Goal: Transaction & Acquisition: Obtain resource

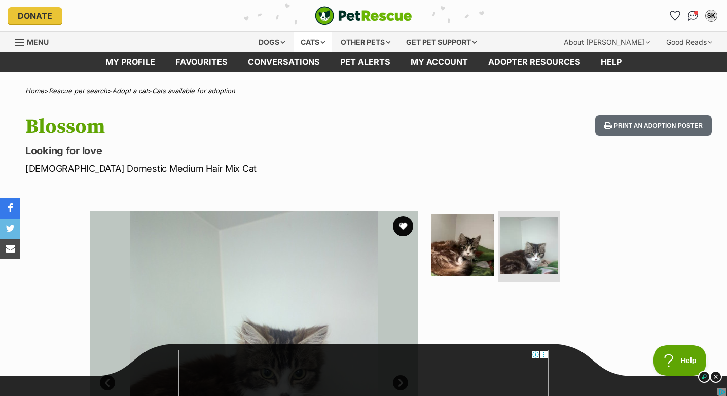
click at [311, 41] on div "Cats" at bounding box center [312, 42] width 39 height 20
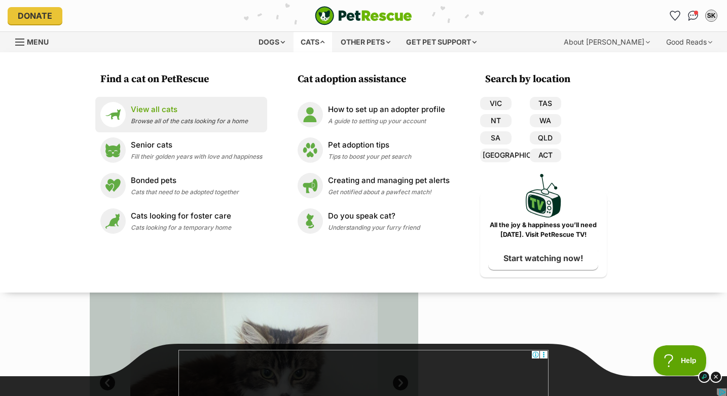
click at [186, 118] on span "Browse all of the cats looking for a home" at bounding box center [189, 121] width 117 height 8
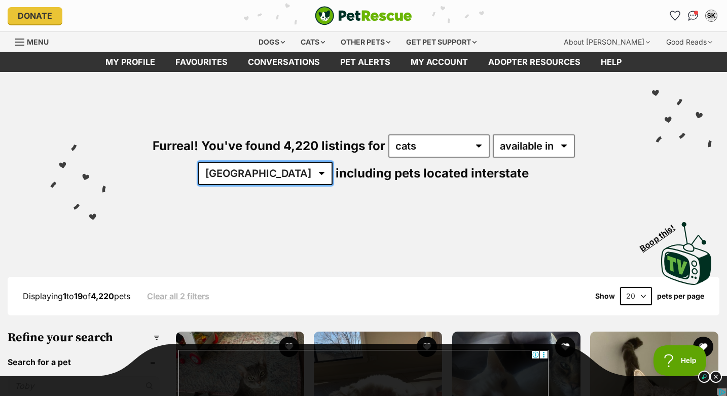
click at [332, 162] on select "Australia ACT NSW NT QLD SA TAS VIC WA" at bounding box center [265, 173] width 134 height 23
select select "VIC"
click at [332, 162] on select "Australia ACT NSW NT QLD SA TAS VIC WA" at bounding box center [265, 173] width 134 height 23
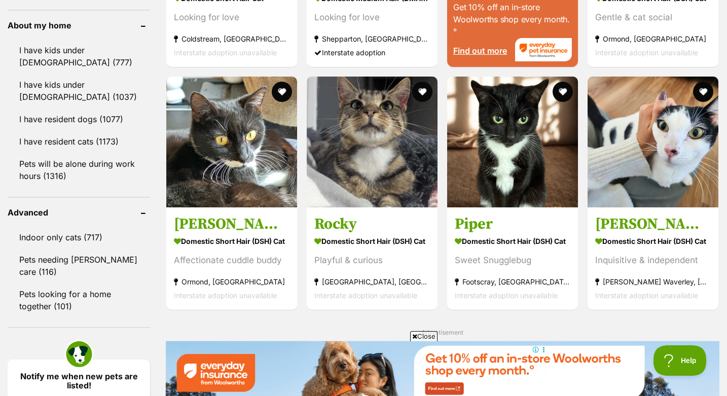
scroll to position [1163, 0]
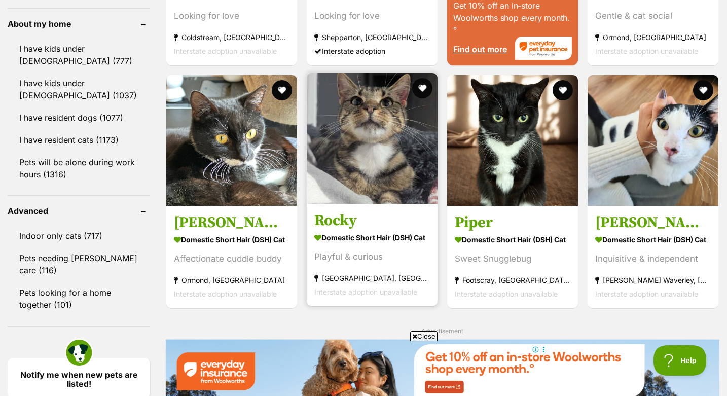
click at [332, 219] on h3 "Rocky" at bounding box center [372, 220] width 116 height 19
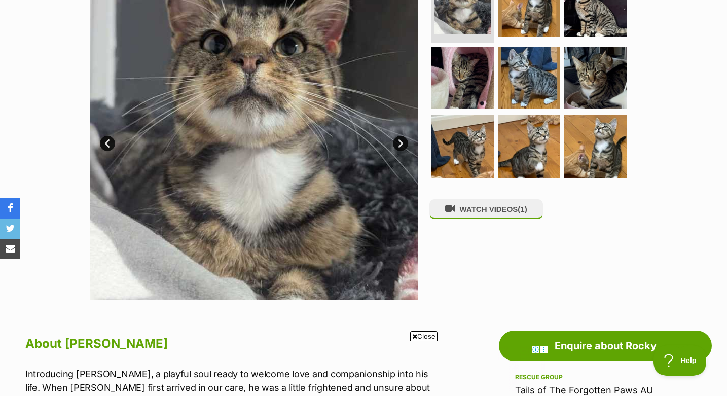
scroll to position [172, 0]
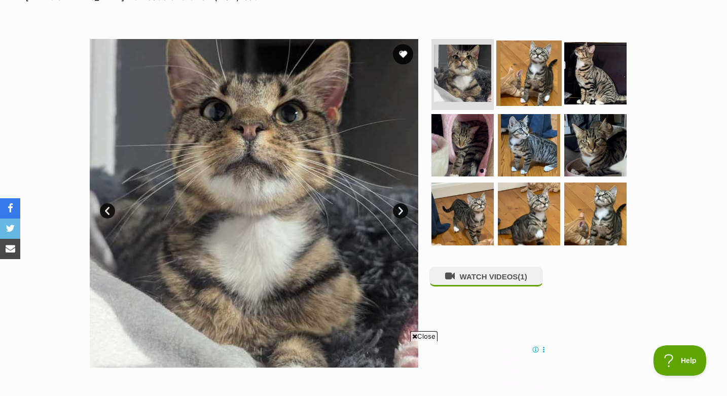
click at [549, 72] on img at bounding box center [528, 73] width 65 height 65
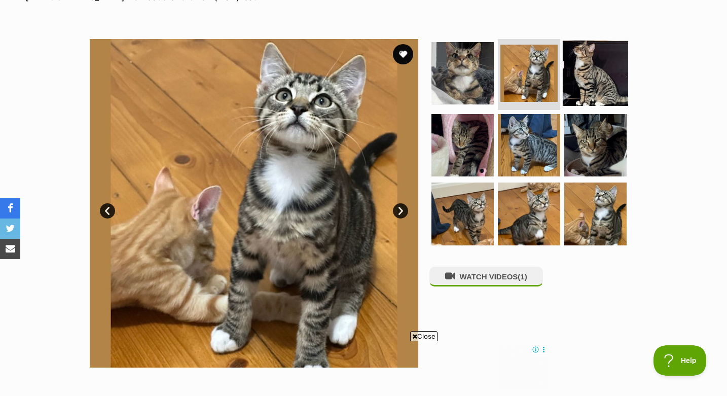
click at [582, 80] on img at bounding box center [594, 73] width 65 height 65
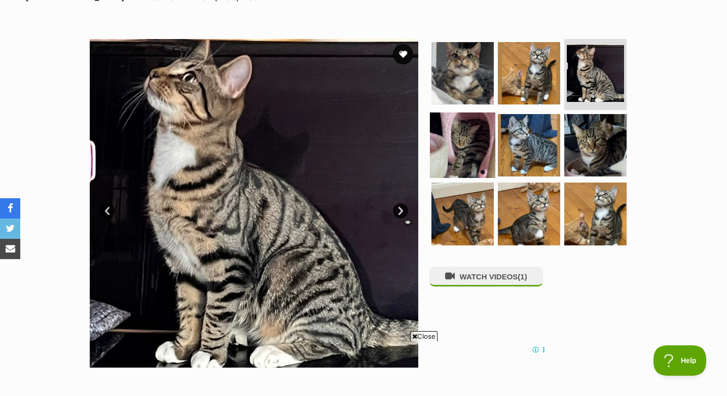
click at [459, 160] on img at bounding box center [462, 144] width 65 height 65
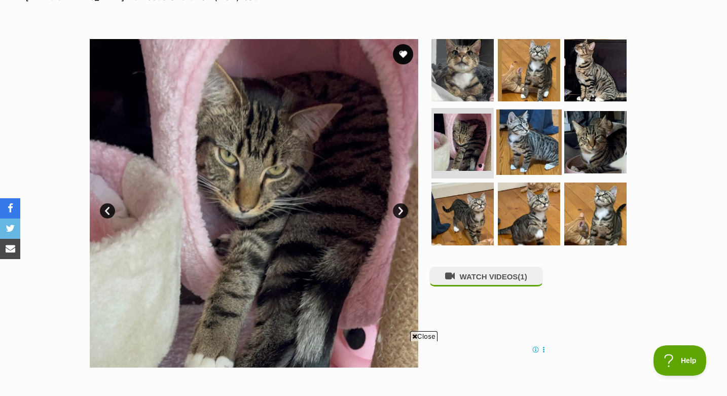
click at [520, 146] on img at bounding box center [528, 141] width 65 height 65
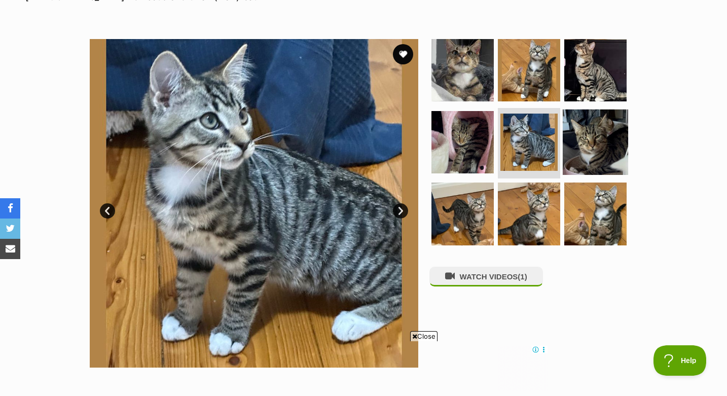
click at [580, 148] on img at bounding box center [594, 141] width 65 height 65
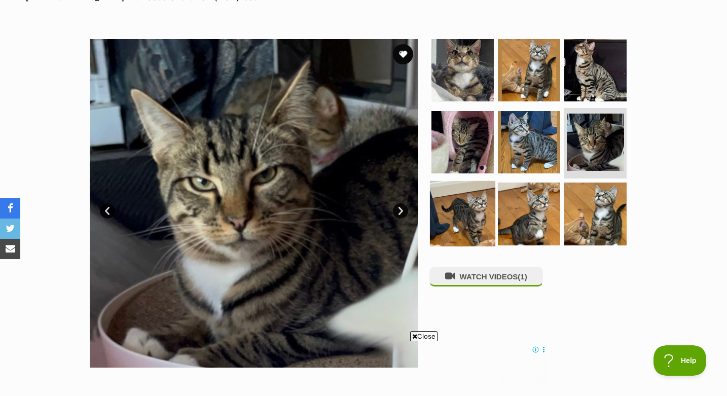
click at [472, 222] on img at bounding box center [462, 213] width 65 height 65
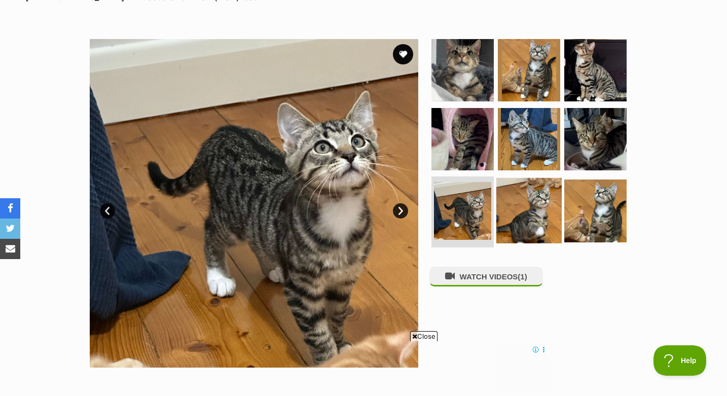
click at [538, 213] on img at bounding box center [528, 210] width 65 height 65
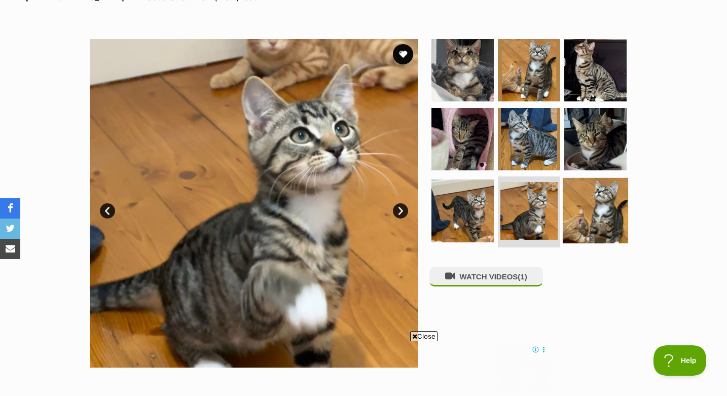
click at [577, 208] on img at bounding box center [594, 210] width 65 height 65
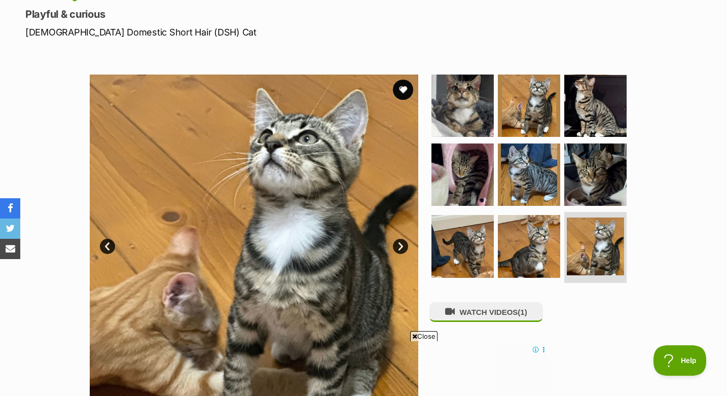
scroll to position [122, 0]
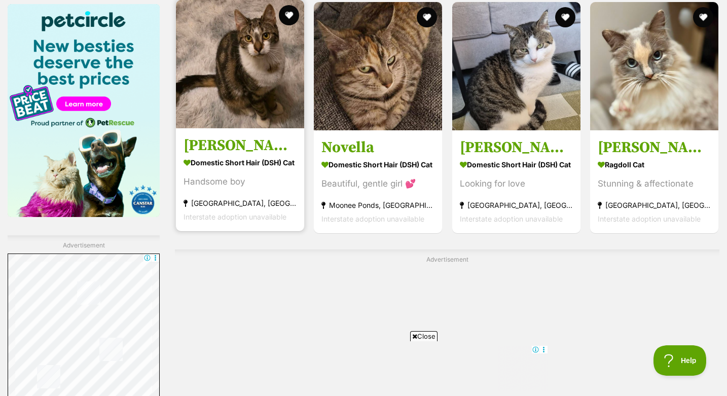
scroll to position [1576, 0]
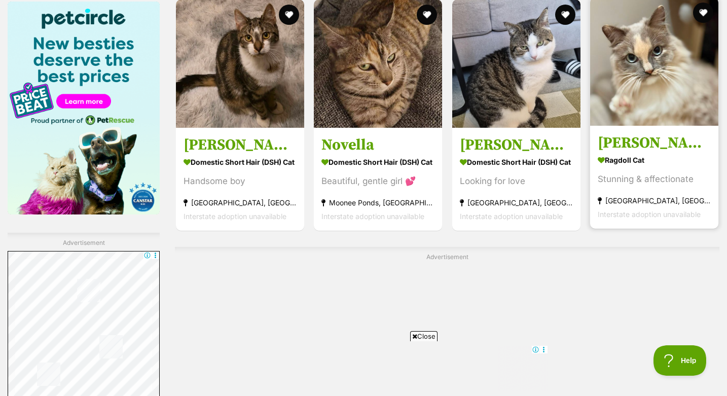
click at [627, 136] on h3 "[PERSON_NAME]" at bounding box center [653, 142] width 113 height 19
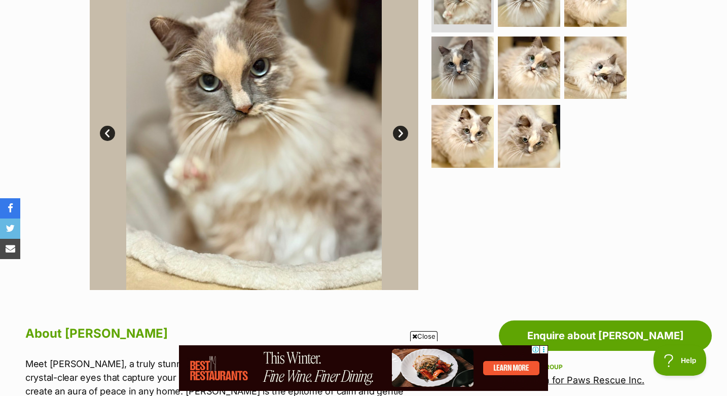
scroll to position [228, 0]
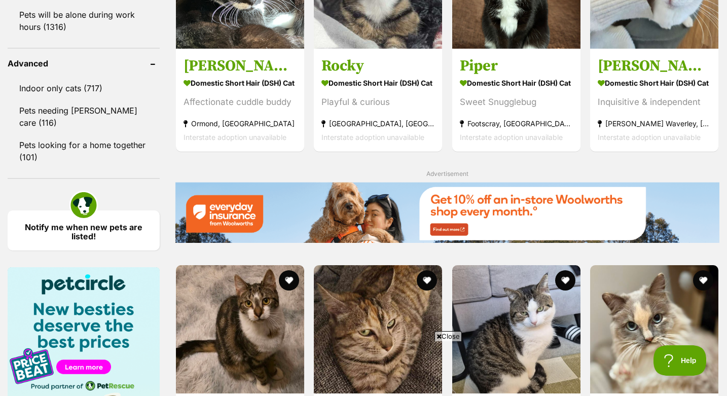
scroll to position [1309, 0]
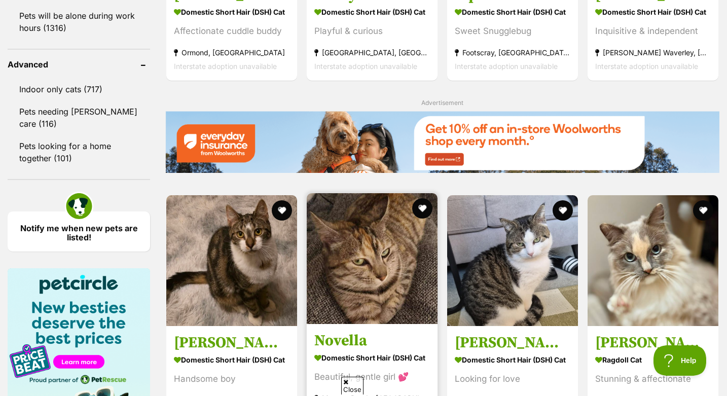
click at [360, 331] on h3 "Novella" at bounding box center [372, 340] width 116 height 19
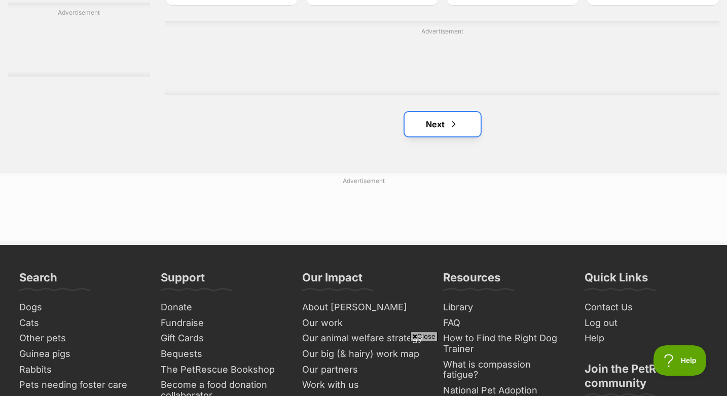
click at [430, 131] on link "Next" at bounding box center [442, 124] width 76 height 24
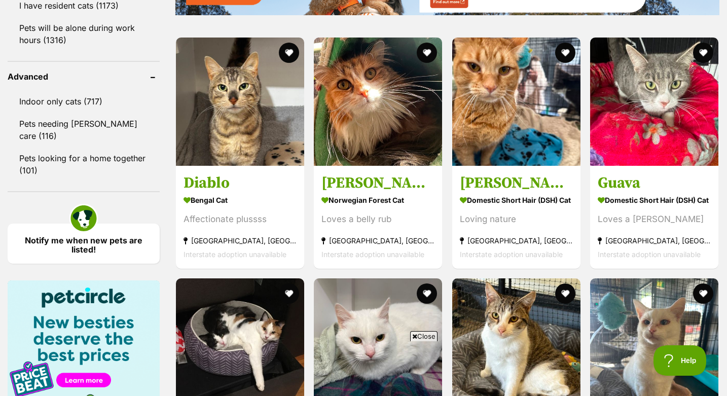
scroll to position [1301, 0]
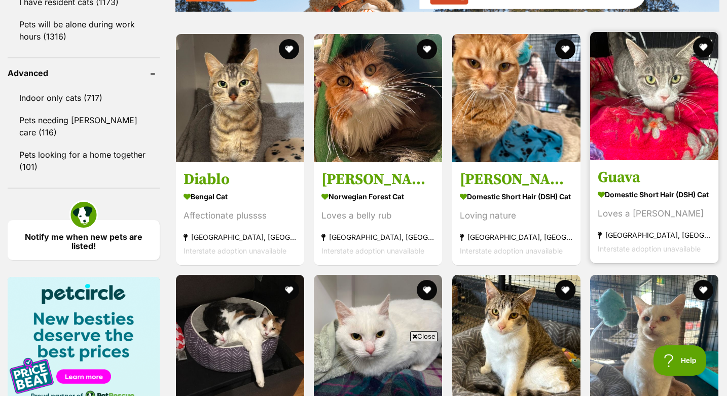
click at [619, 176] on h3 "Guava" at bounding box center [653, 177] width 113 height 19
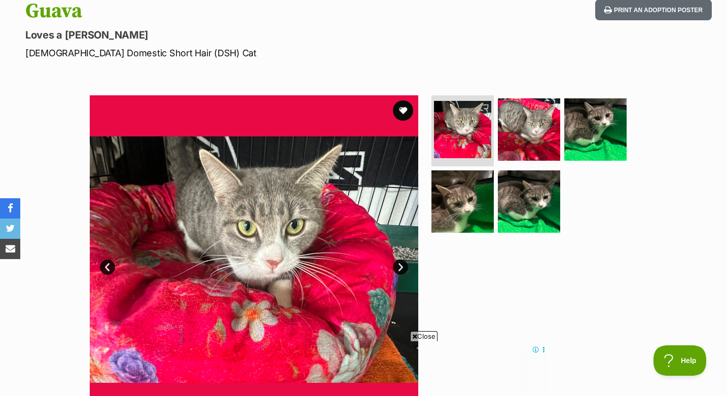
scroll to position [113, 0]
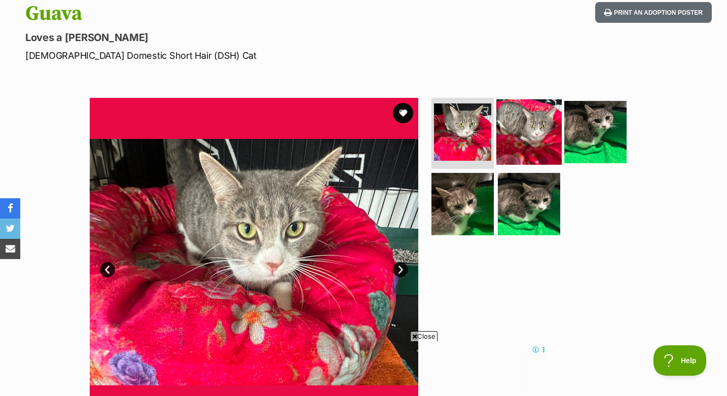
click at [536, 118] on img at bounding box center [528, 131] width 65 height 65
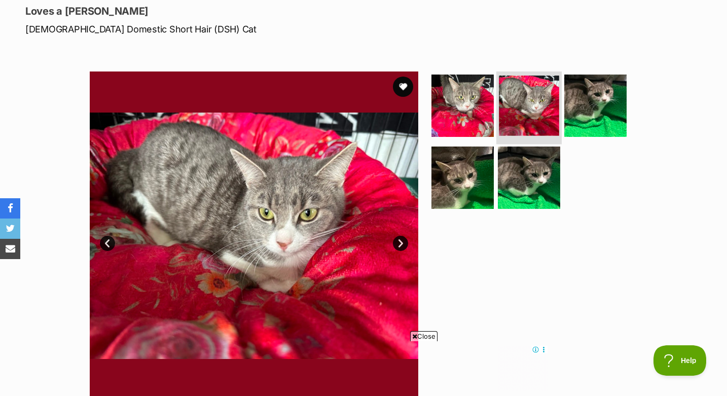
scroll to position [152, 0]
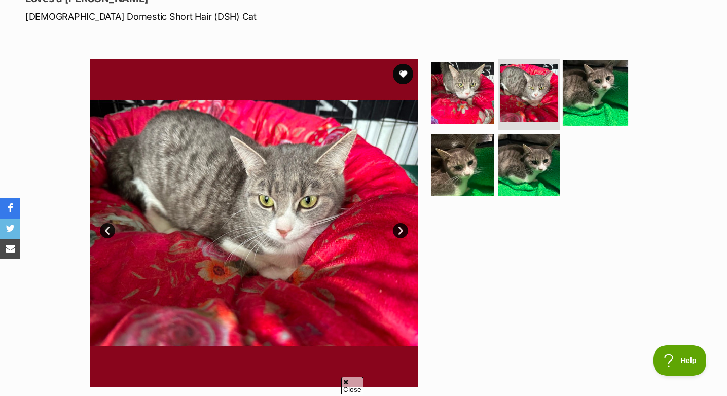
click at [580, 83] on img at bounding box center [594, 92] width 65 height 65
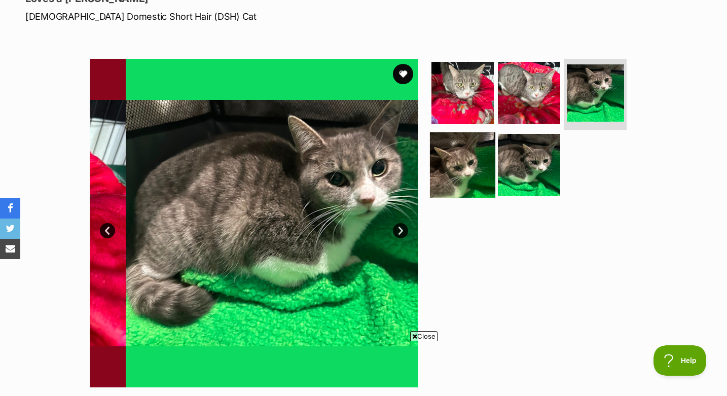
scroll to position [0, 0]
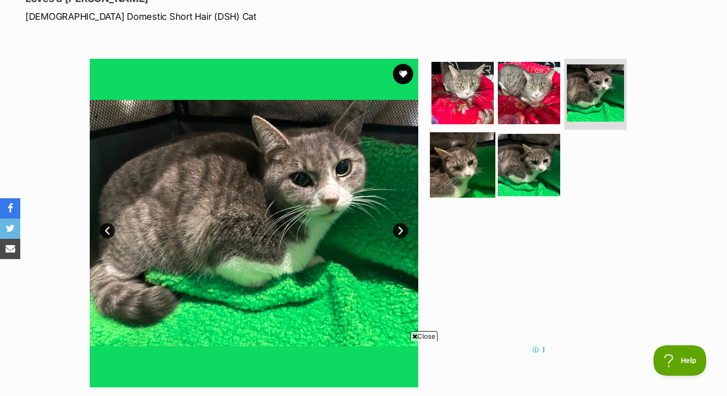
click at [465, 170] on img at bounding box center [462, 164] width 65 height 65
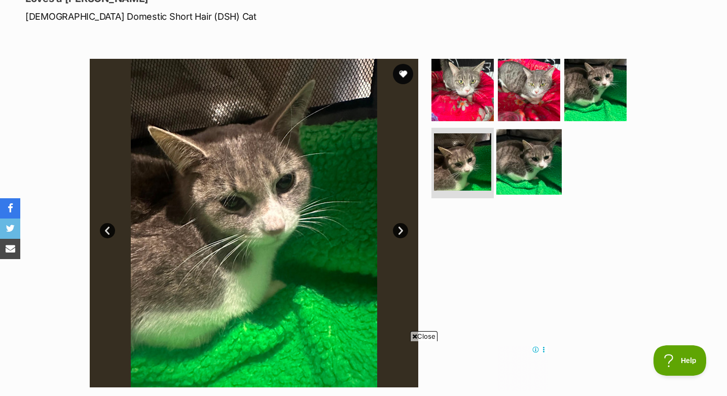
click at [516, 165] on img at bounding box center [528, 161] width 65 height 65
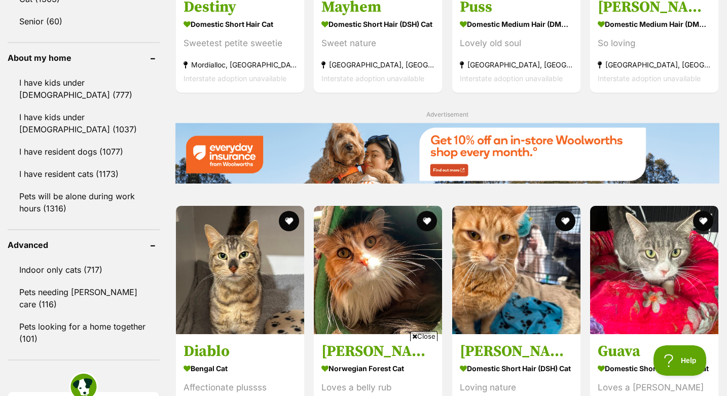
scroll to position [1097, 0]
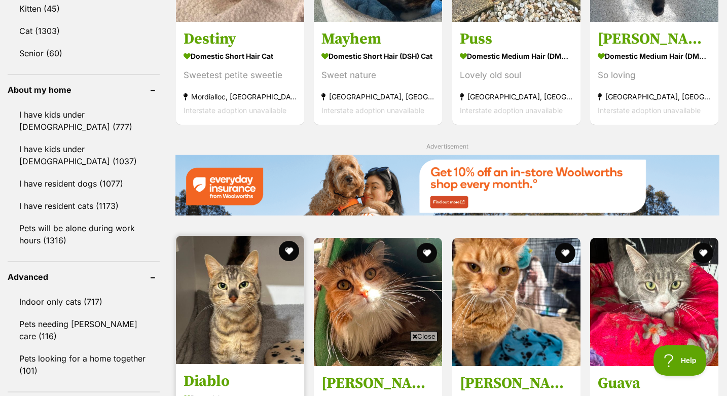
click at [212, 371] on h3 "Diablo" at bounding box center [239, 380] width 113 height 19
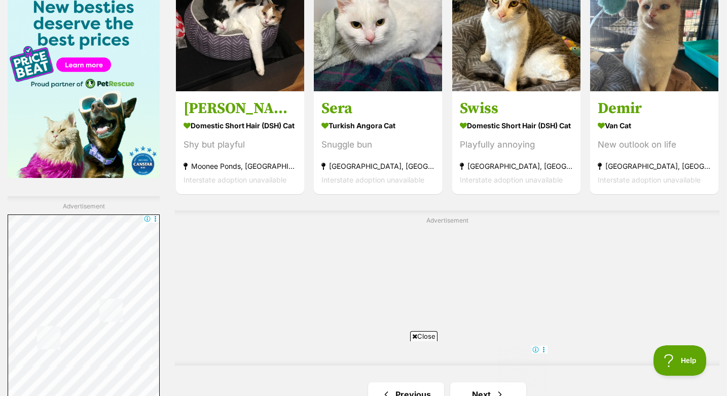
scroll to position [1671, 0]
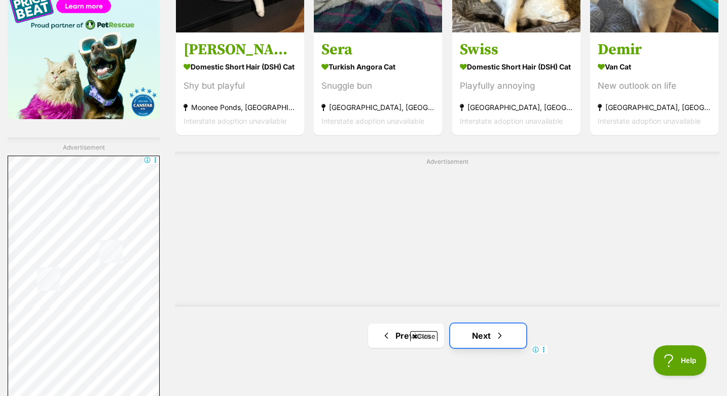
click at [478, 323] on link "Next" at bounding box center [488, 335] width 76 height 24
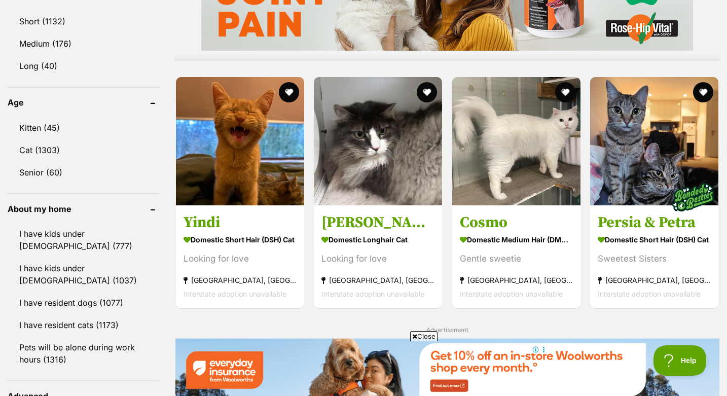
scroll to position [978, 0]
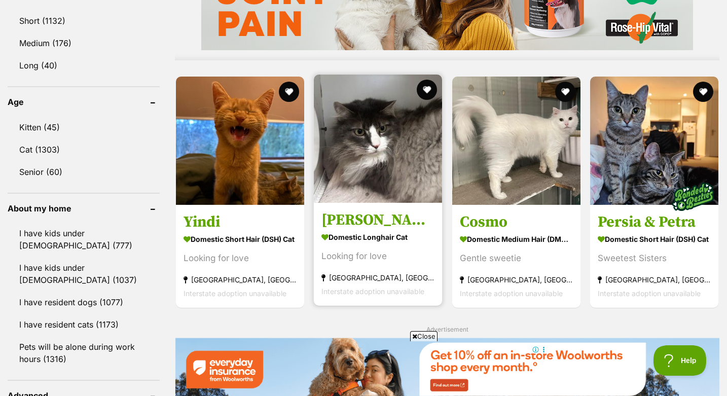
click at [334, 213] on h3 "[PERSON_NAME]" at bounding box center [377, 219] width 113 height 19
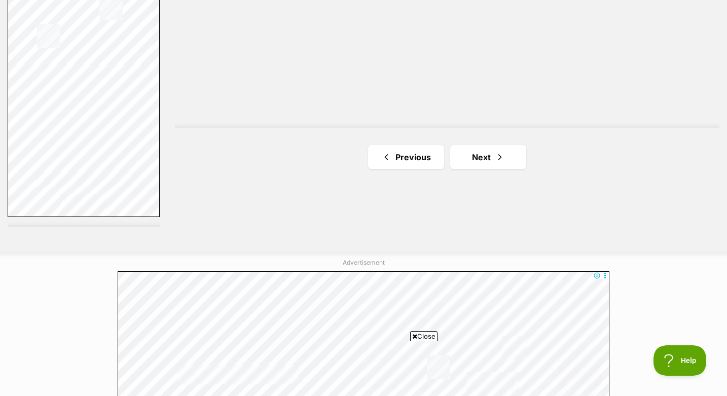
scroll to position [1880, 0]
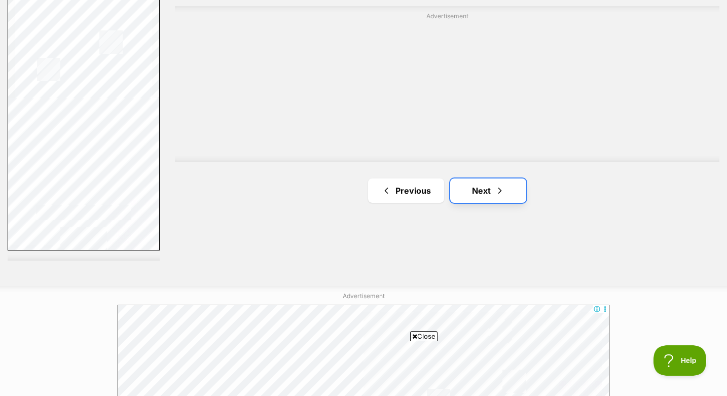
click at [498, 189] on span "Next page" at bounding box center [499, 190] width 10 height 12
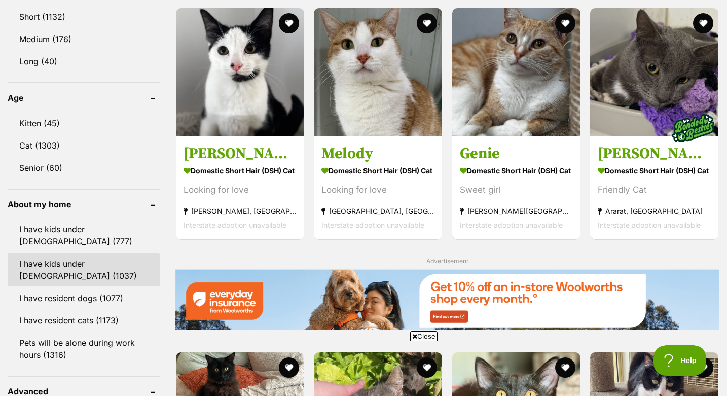
scroll to position [955, 0]
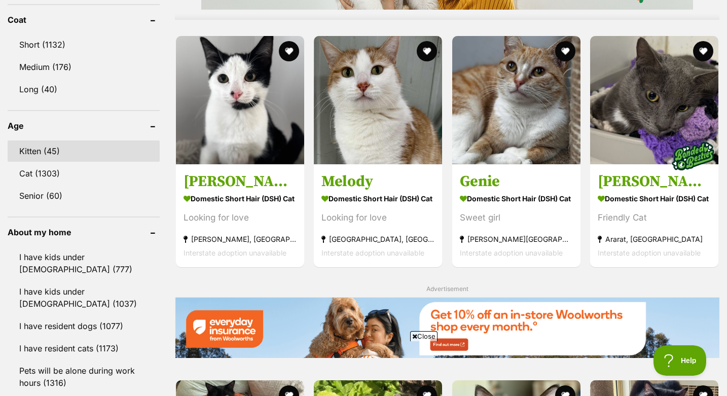
click at [64, 147] on link "Kitten (45)" at bounding box center [84, 150] width 152 height 21
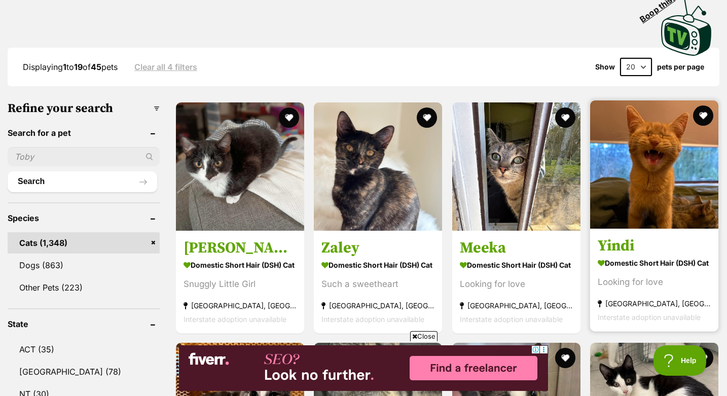
click at [619, 246] on h3 "Yindi" at bounding box center [653, 245] width 113 height 19
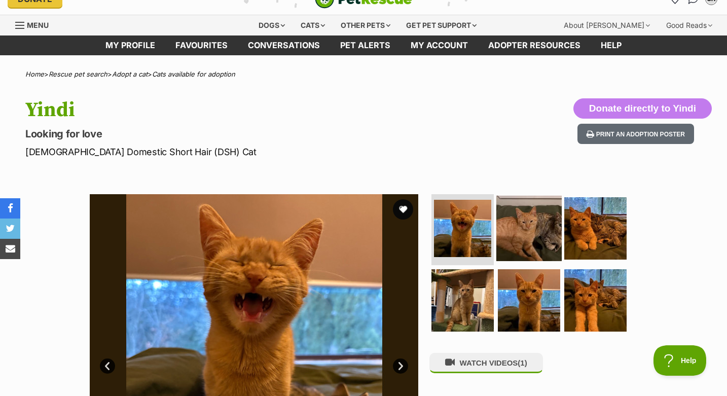
click at [501, 233] on img at bounding box center [528, 228] width 65 height 65
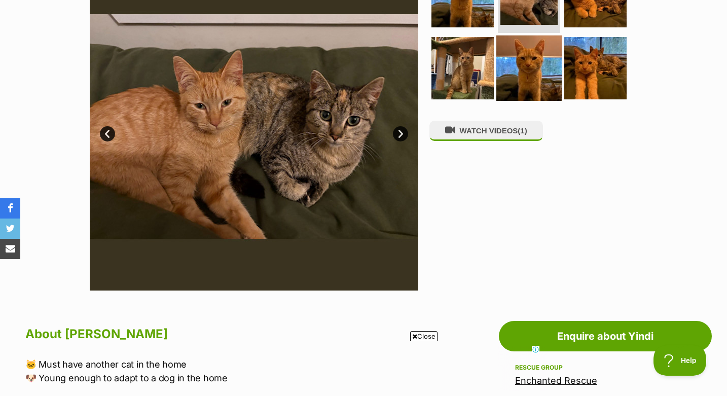
click at [526, 64] on img at bounding box center [528, 67] width 65 height 65
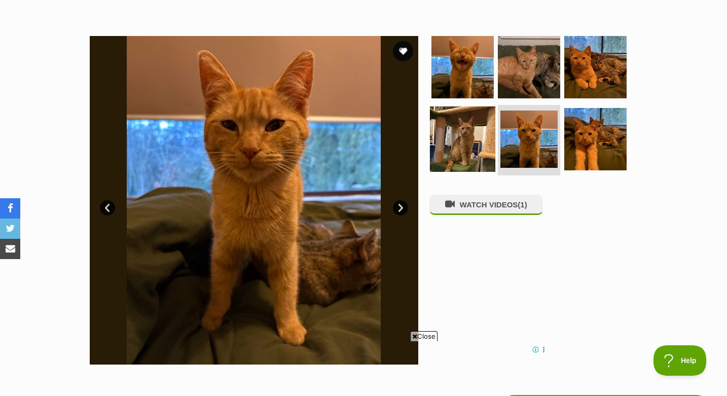
click at [454, 144] on img at bounding box center [462, 138] width 65 height 65
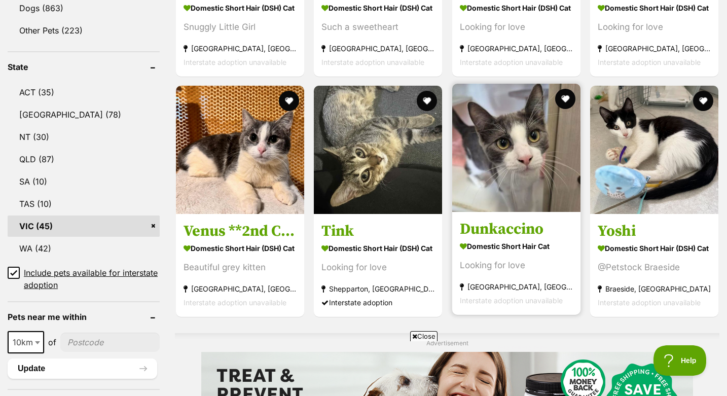
click at [485, 225] on h3 "Dunkaccino" at bounding box center [516, 228] width 113 height 19
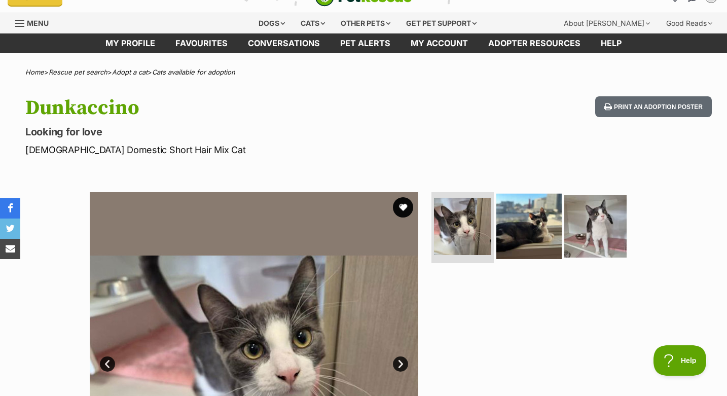
click at [523, 222] on img at bounding box center [528, 226] width 65 height 65
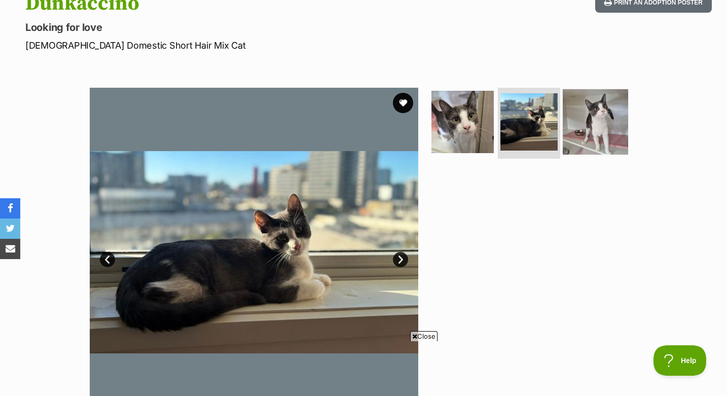
click at [568, 143] on img at bounding box center [594, 121] width 65 height 65
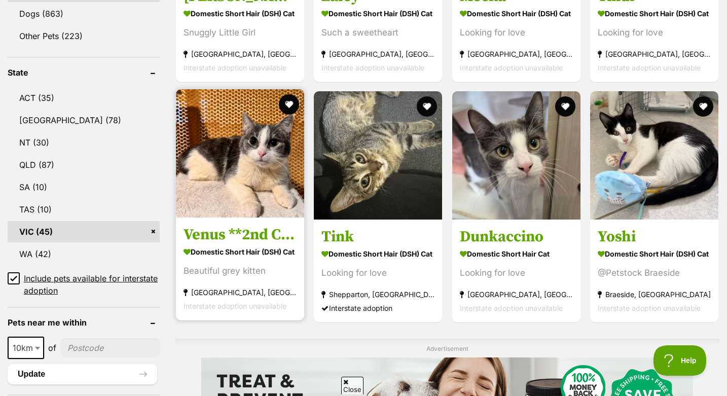
click at [249, 228] on h3 "Venus **2nd Chance Cat Rescue**" at bounding box center [239, 234] width 113 height 19
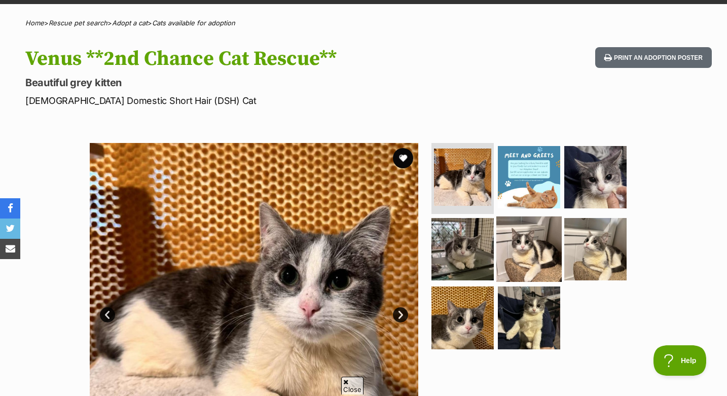
scroll to position [103, 0]
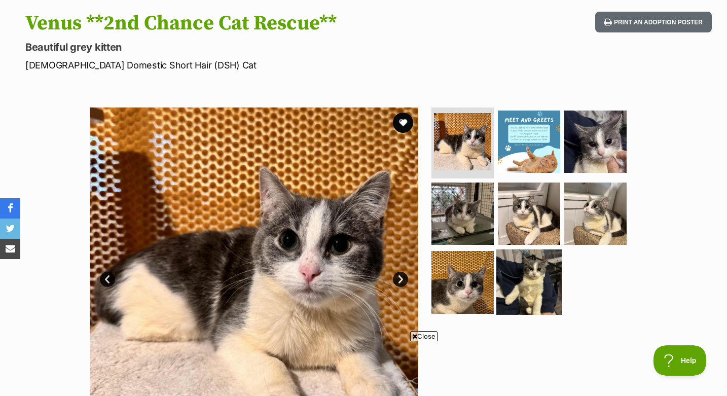
click at [533, 283] on img at bounding box center [528, 281] width 65 height 65
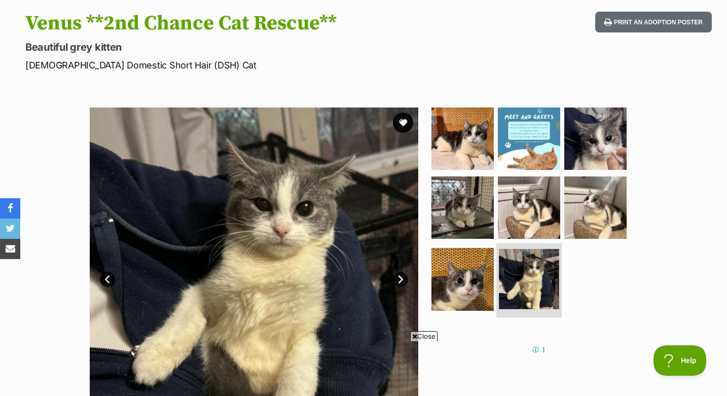
scroll to position [0, 0]
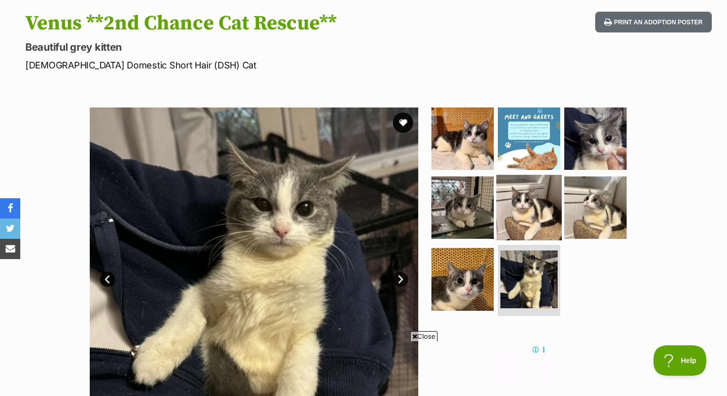
click at [530, 235] on img at bounding box center [528, 206] width 65 height 65
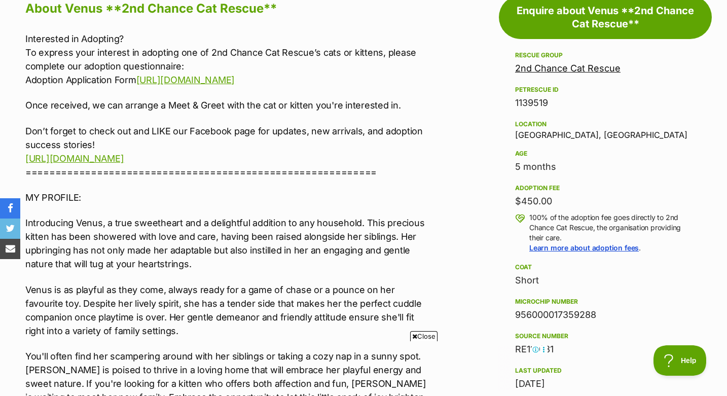
scroll to position [580, 0]
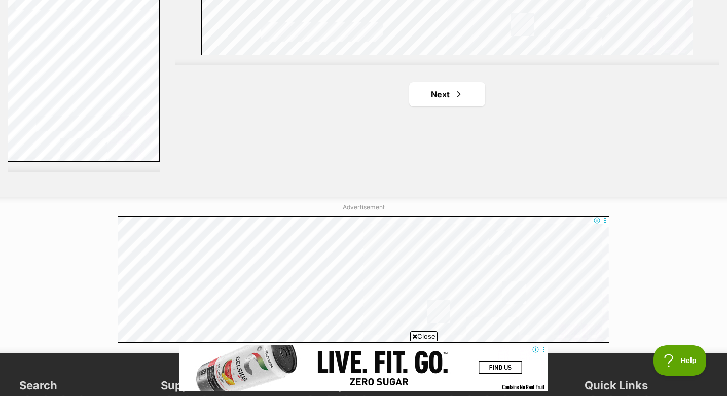
scroll to position [1815, 0]
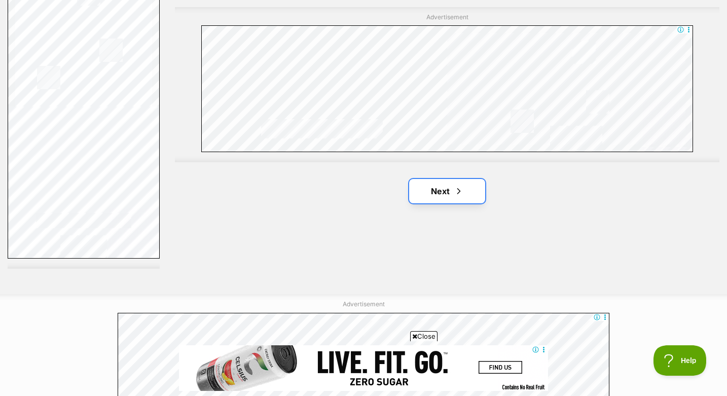
click at [453, 190] on span "Next page" at bounding box center [458, 191] width 10 height 12
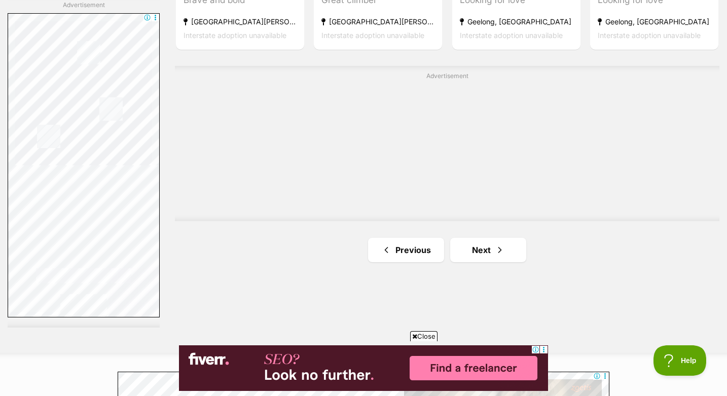
scroll to position [1760, 0]
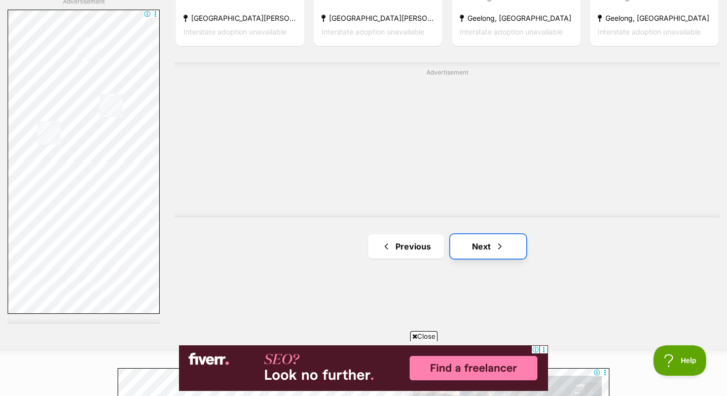
click at [500, 245] on span "Next page" at bounding box center [499, 246] width 10 height 12
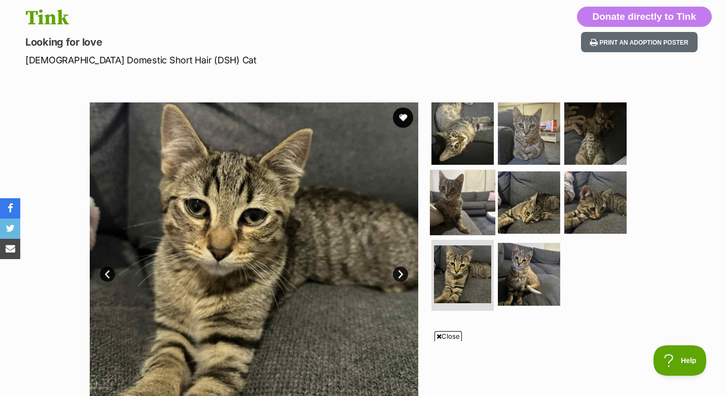
click at [447, 185] on img at bounding box center [462, 201] width 65 height 65
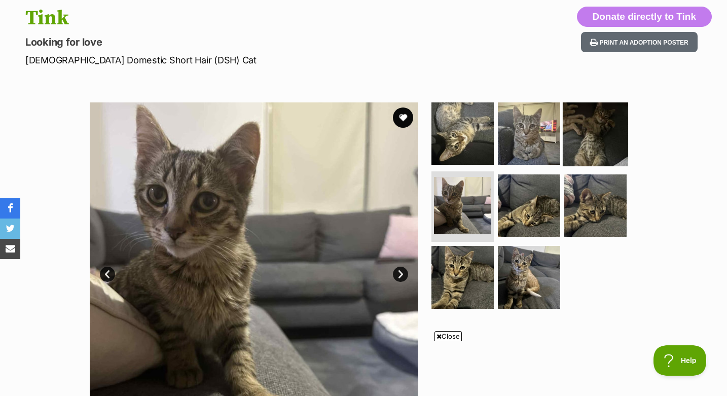
click at [596, 139] on img at bounding box center [594, 133] width 65 height 65
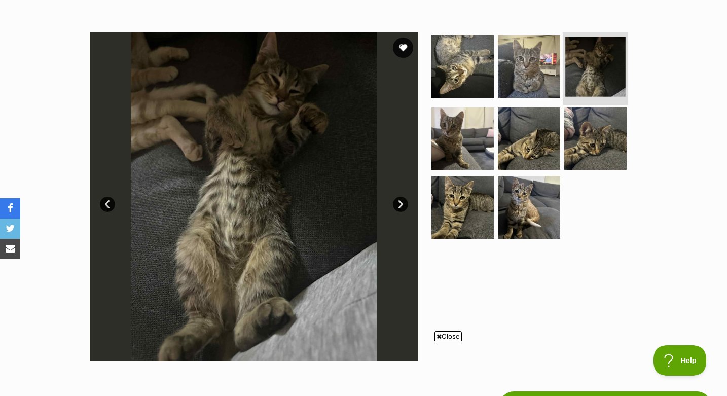
scroll to position [179, 0]
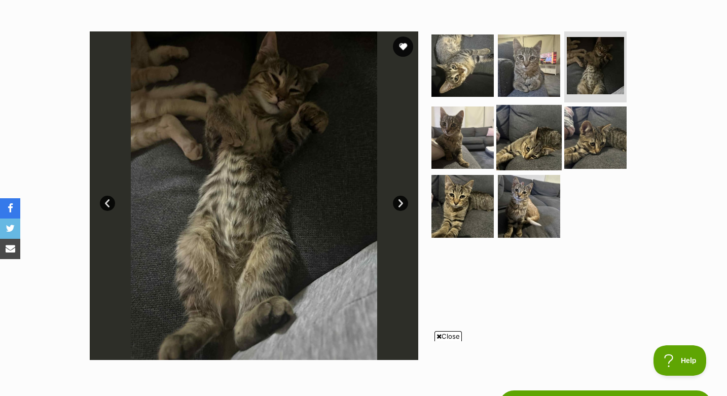
click at [540, 154] on img at bounding box center [528, 136] width 65 height 65
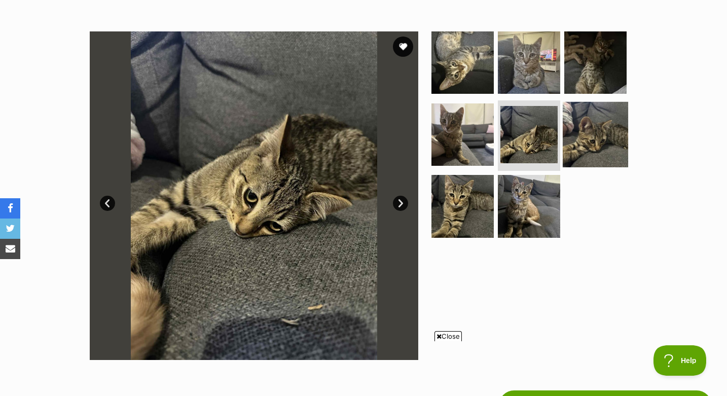
click at [586, 136] on img at bounding box center [594, 133] width 65 height 65
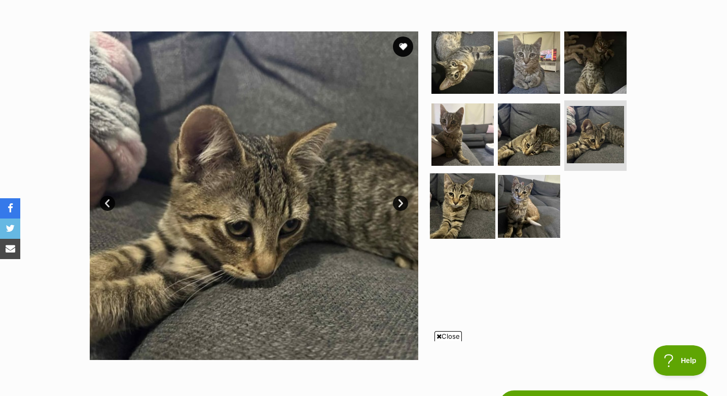
click at [464, 210] on img at bounding box center [462, 205] width 65 height 65
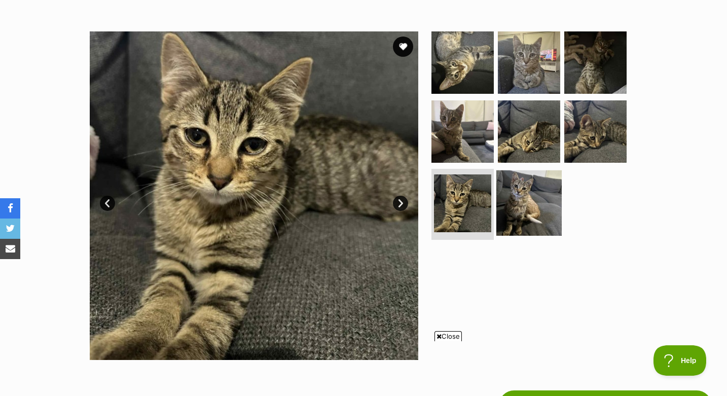
click at [516, 202] on img at bounding box center [528, 202] width 65 height 65
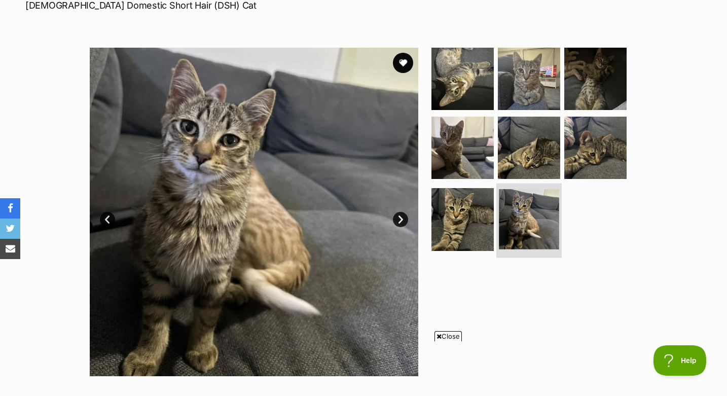
scroll to position [163, 0]
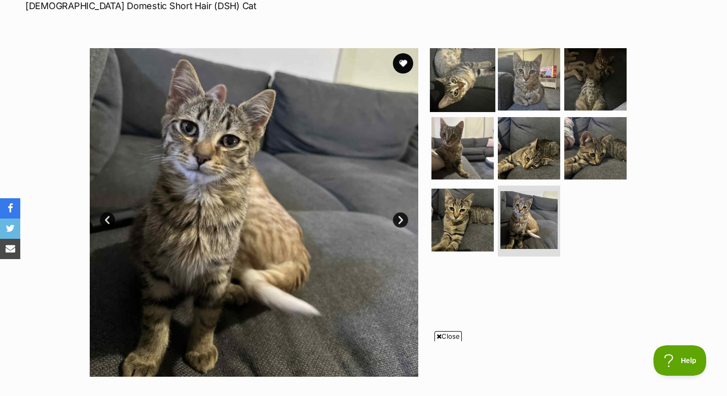
click at [466, 93] on img at bounding box center [462, 79] width 65 height 65
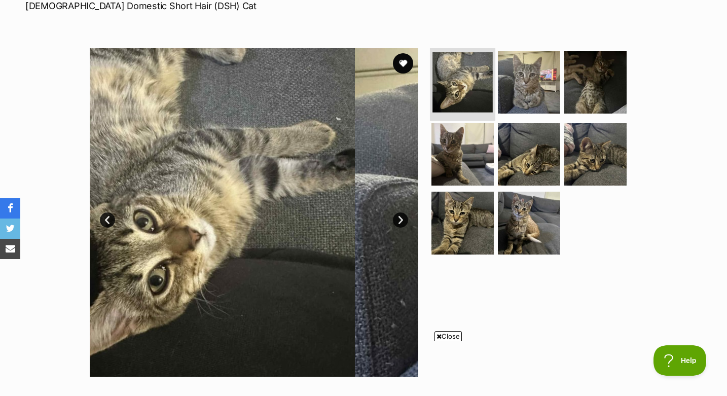
click at [463, 86] on img at bounding box center [462, 82] width 60 height 60
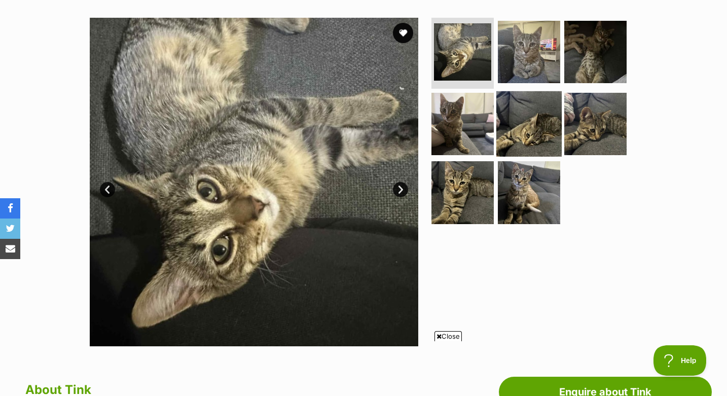
scroll to position [204, 0]
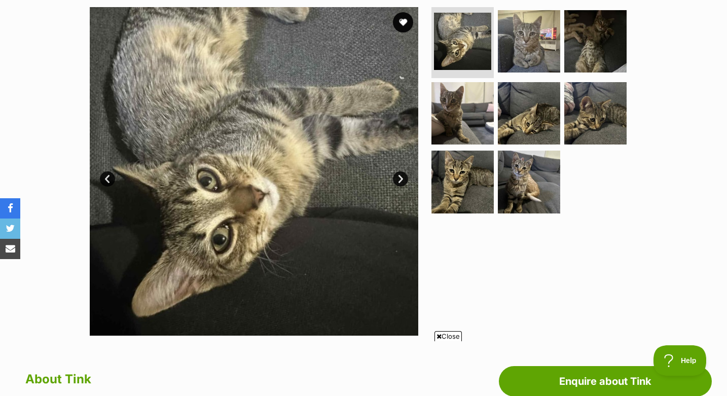
click at [402, 175] on link "Next" at bounding box center [400, 178] width 15 height 15
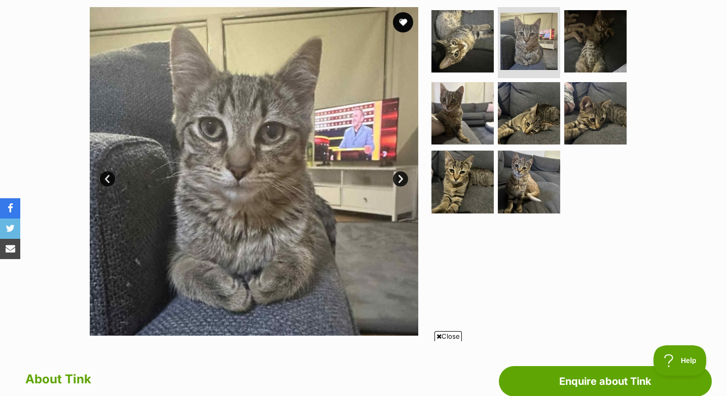
click at [402, 175] on link "Next" at bounding box center [400, 178] width 15 height 15
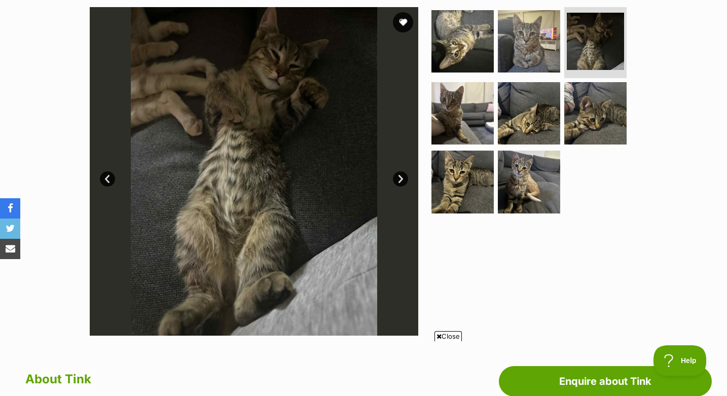
click at [402, 175] on link "Next" at bounding box center [400, 178] width 15 height 15
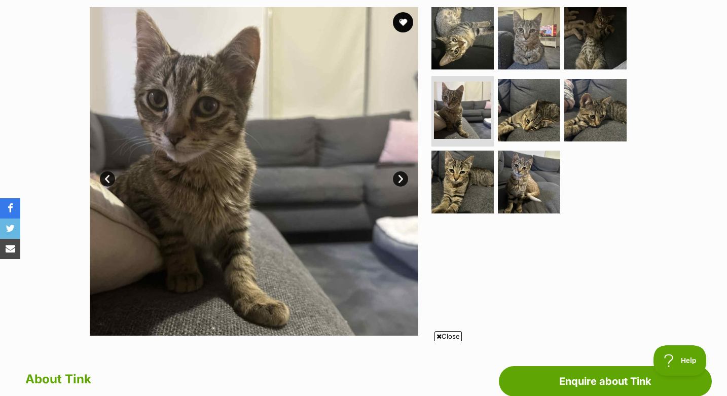
click at [402, 175] on link "Next" at bounding box center [400, 178] width 15 height 15
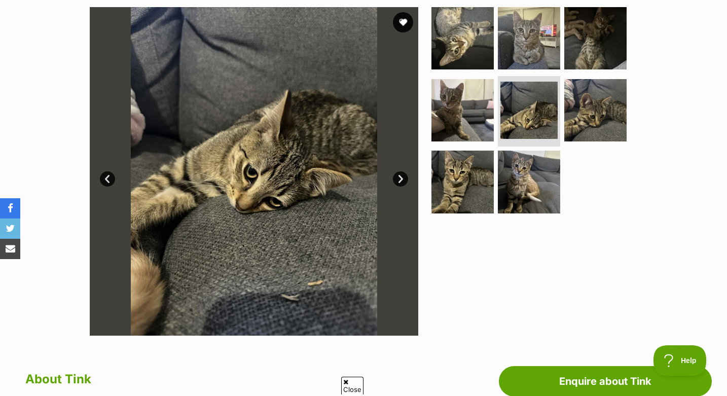
click at [402, 175] on link "Next" at bounding box center [400, 178] width 15 height 15
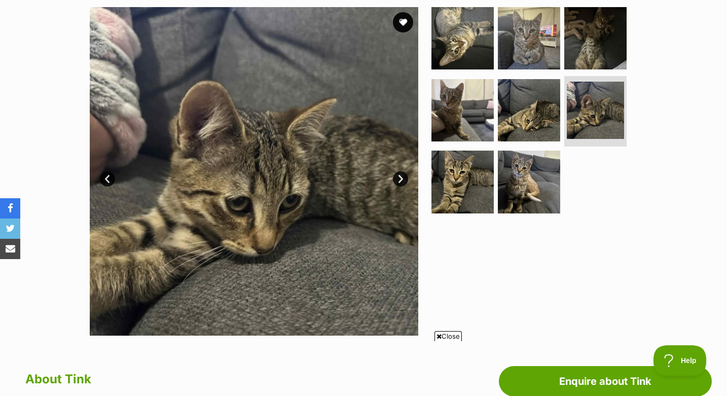
click at [402, 175] on link "Next" at bounding box center [400, 178] width 15 height 15
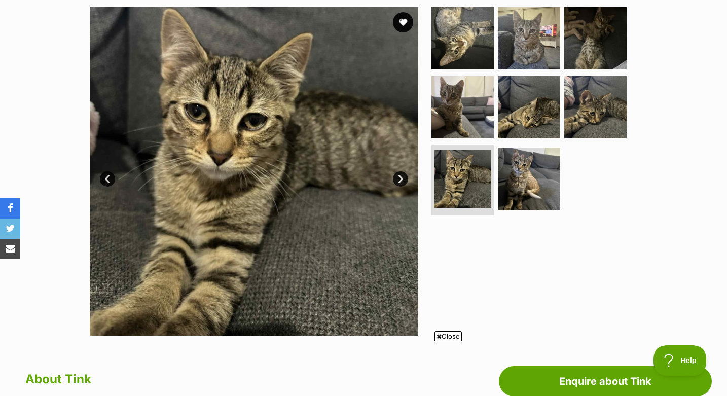
click at [402, 175] on link "Next" at bounding box center [400, 178] width 15 height 15
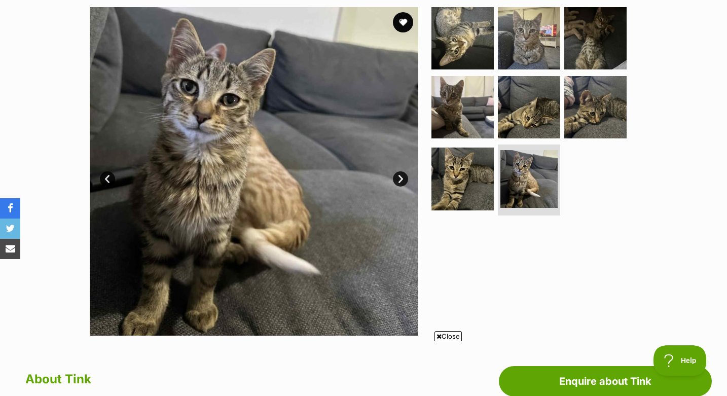
click at [402, 175] on link "Next" at bounding box center [400, 178] width 15 height 15
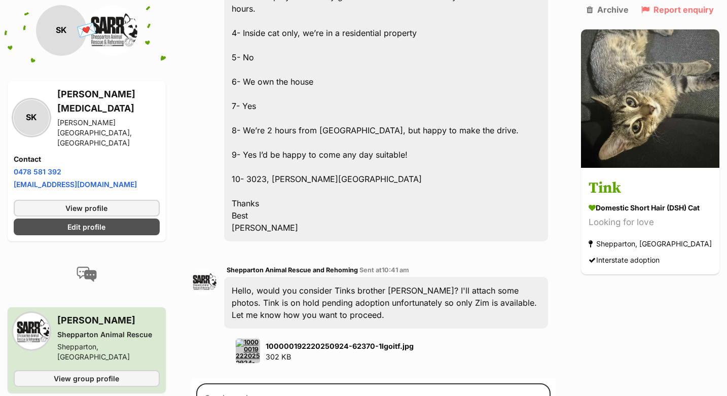
scroll to position [1429, 0]
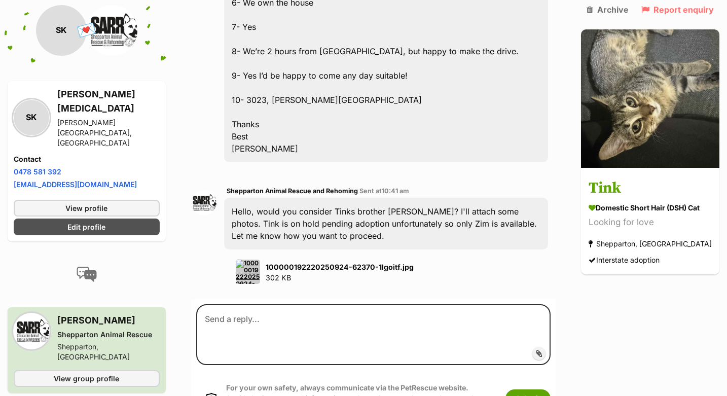
click at [253, 259] on img at bounding box center [248, 271] width 24 height 24
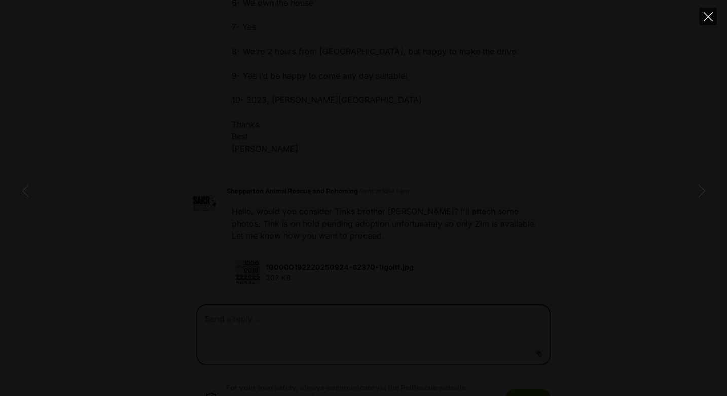
click at [707, 17] on icon "Close" at bounding box center [707, 16] width 9 height 9
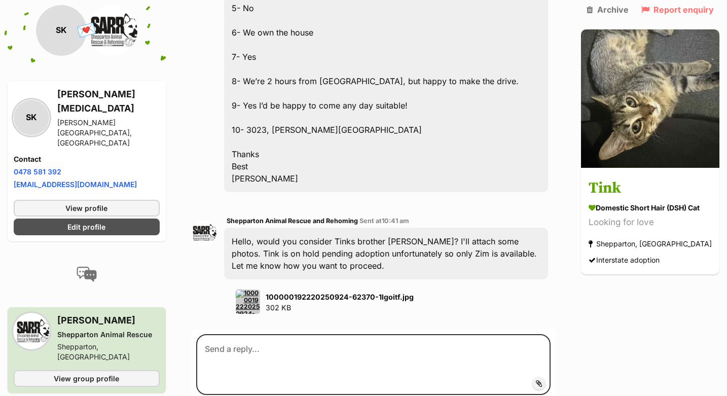
scroll to position [1396, 0]
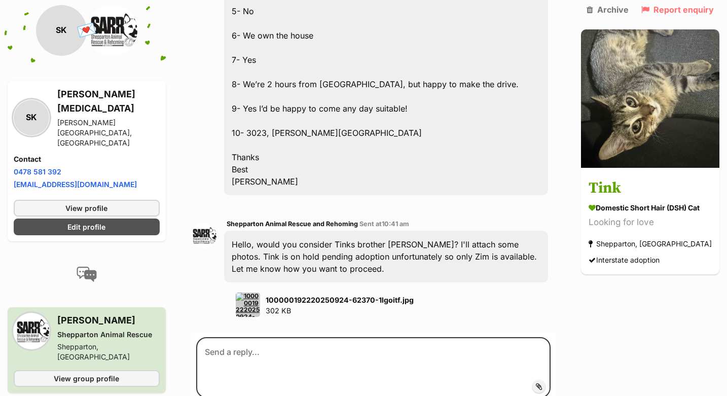
click at [248, 292] on img at bounding box center [248, 304] width 24 height 24
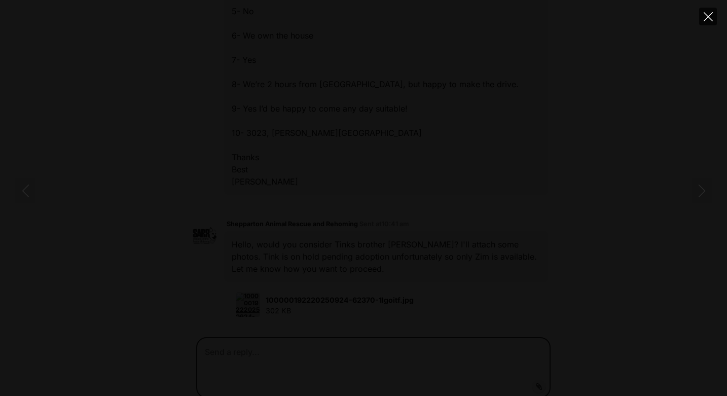
click at [706, 18] on icon "Close" at bounding box center [707, 16] width 9 height 9
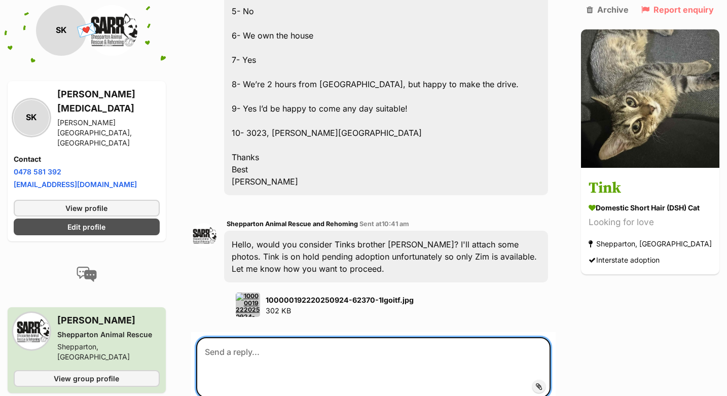
click at [295, 337] on textarea at bounding box center [373, 367] width 354 height 61
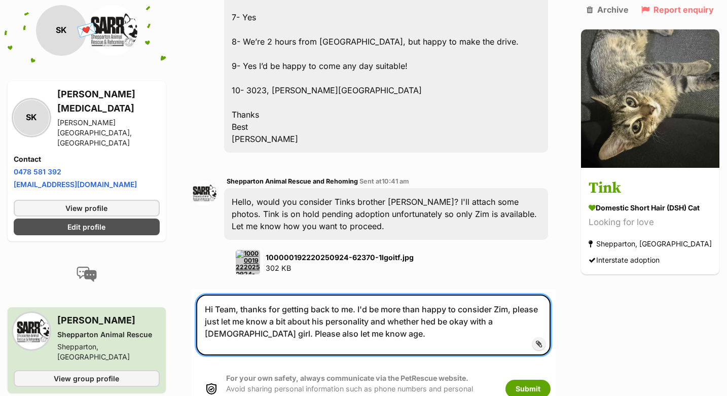
scroll to position [1441, 0]
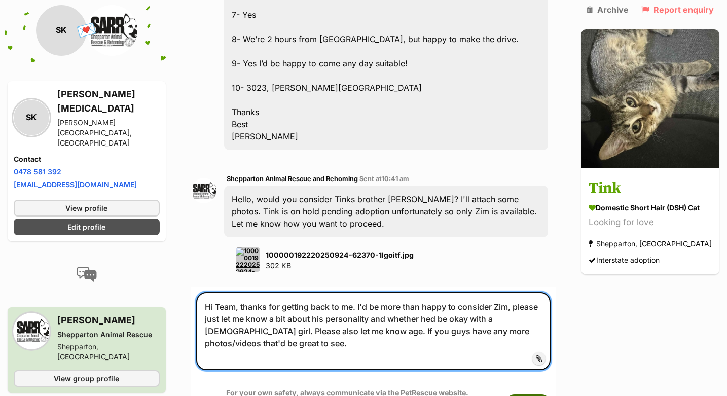
type textarea "Hi Team, thanks for getting back to me. I'd be more than happy to consider Zim,…"
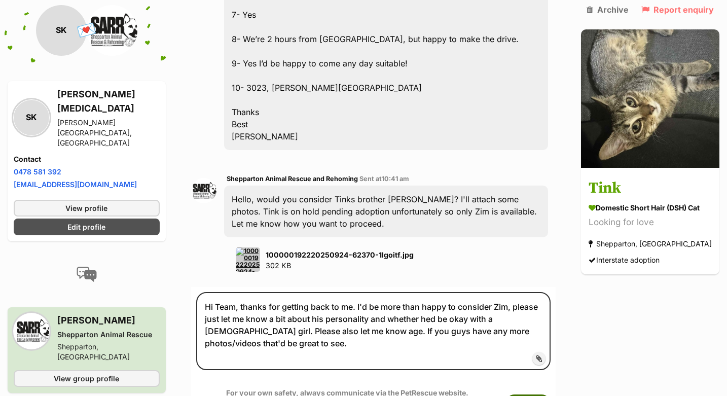
click at [540, 394] on button "Submit" at bounding box center [527, 403] width 45 height 18
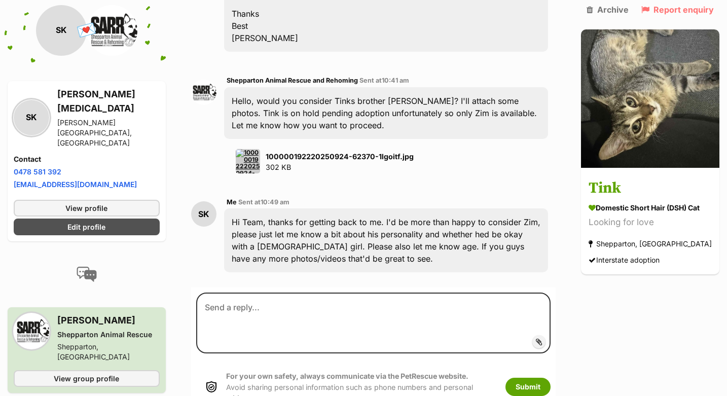
scroll to position [1531, 0]
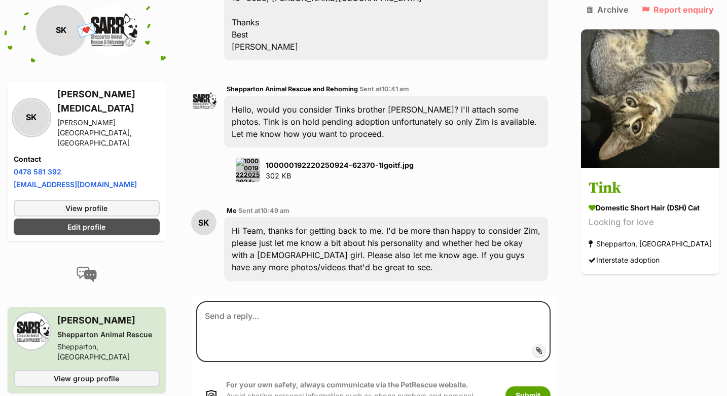
click at [251, 158] on img at bounding box center [248, 170] width 24 height 24
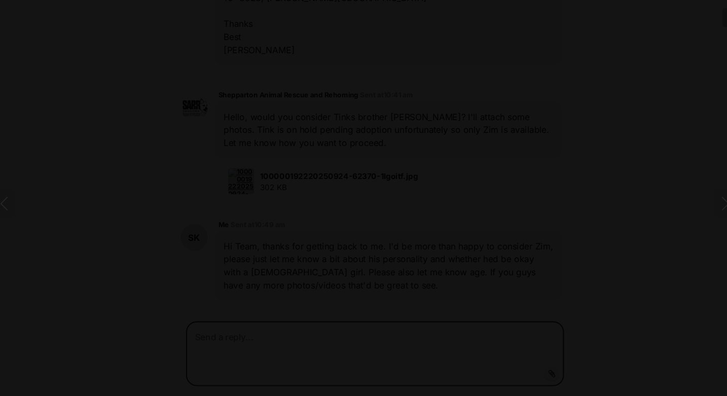
click at [371, 198] on img at bounding box center [363, 198] width 101 height 0
click at [711, 19] on icon "Close" at bounding box center [707, 16] width 9 height 9
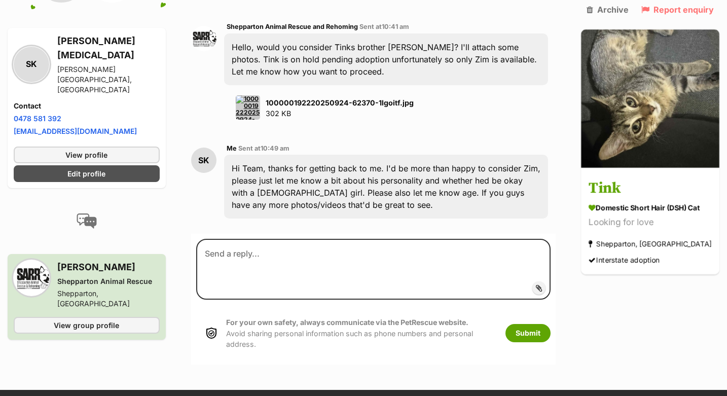
scroll to position [1643, 0]
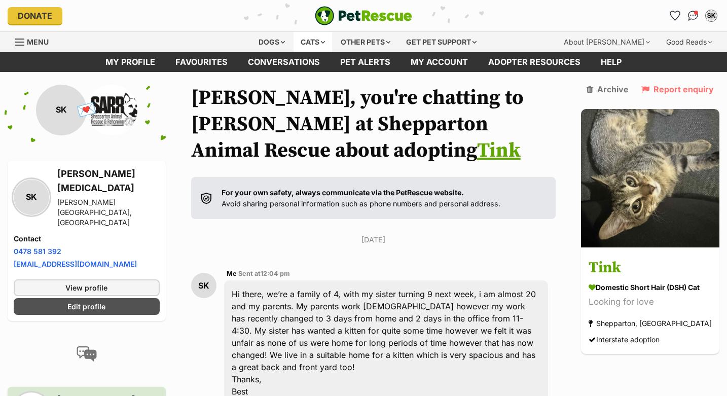
click at [310, 45] on div "Cats" at bounding box center [312, 42] width 39 height 20
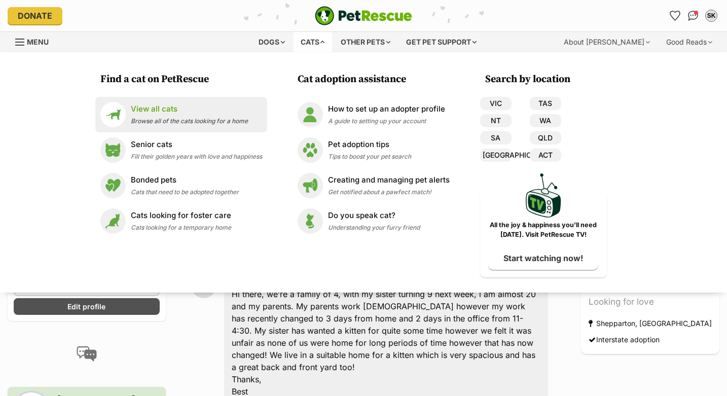
click at [207, 120] on span "Browse all of the cats looking for a home" at bounding box center [189, 121] width 117 height 8
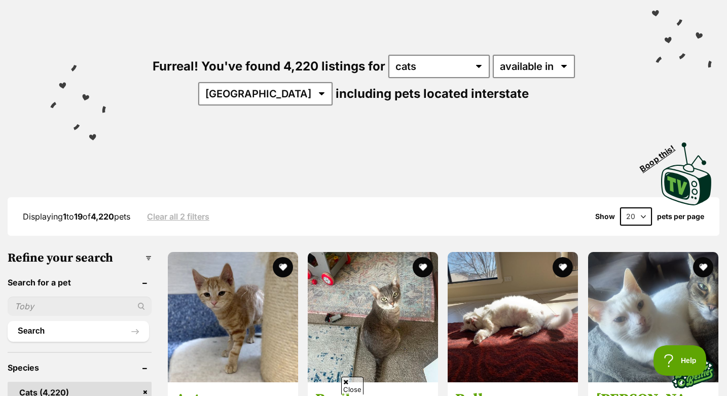
scroll to position [90, 0]
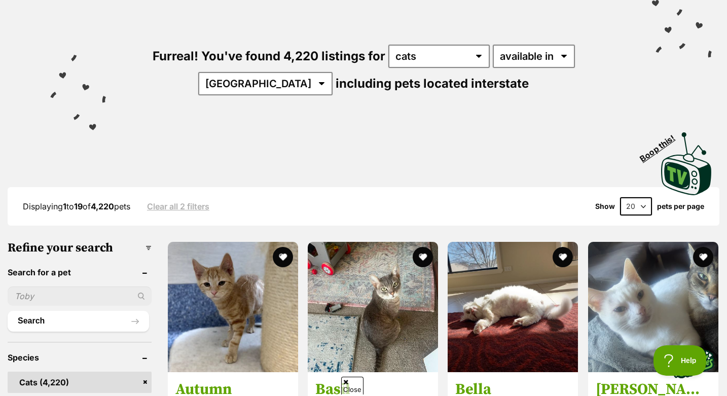
click at [45, 293] on input "text" at bounding box center [80, 295] width 144 height 19
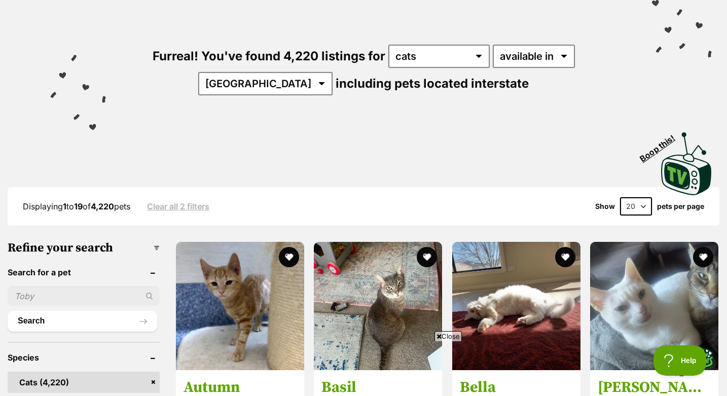
scroll to position [0, 0]
type input "Zim"
click at [8, 311] on button "Search" at bounding box center [82, 321] width 149 height 20
